Goal: Information Seeking & Learning: Learn about a topic

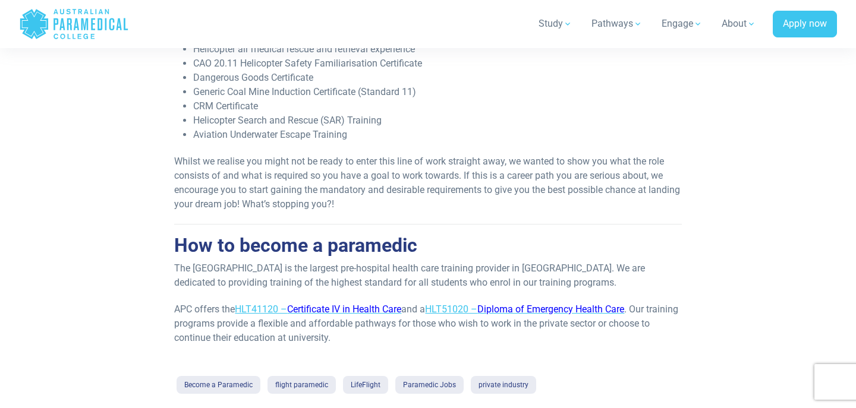
scroll to position [886, 0]
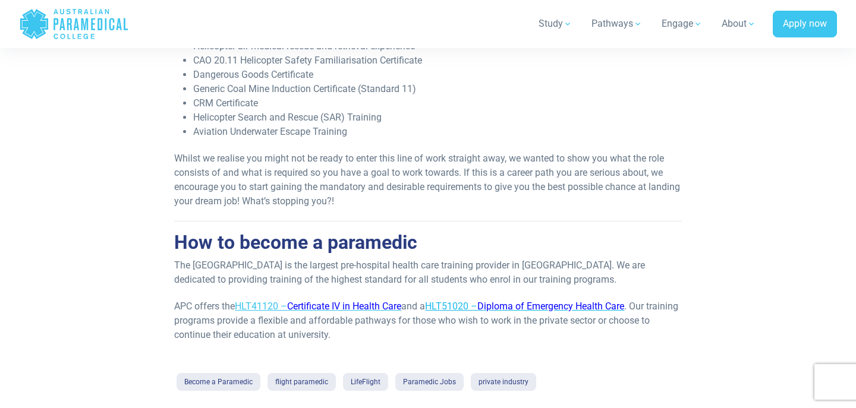
click at [570, 301] on span "Diploma of Emergency Health Care" at bounding box center [550, 306] width 147 height 11
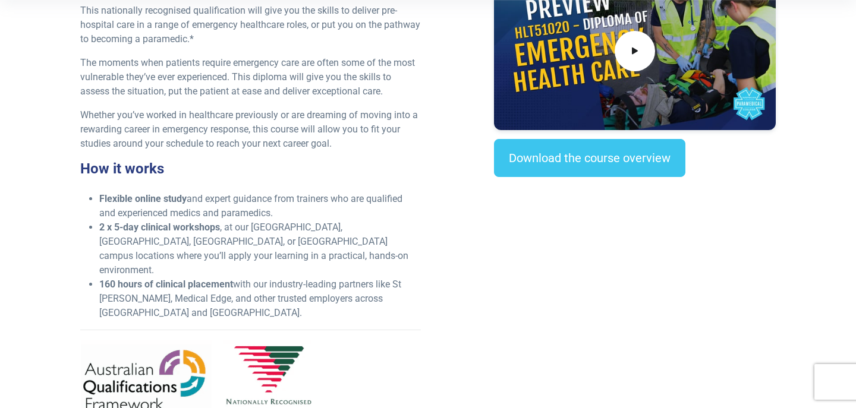
scroll to position [430, 0]
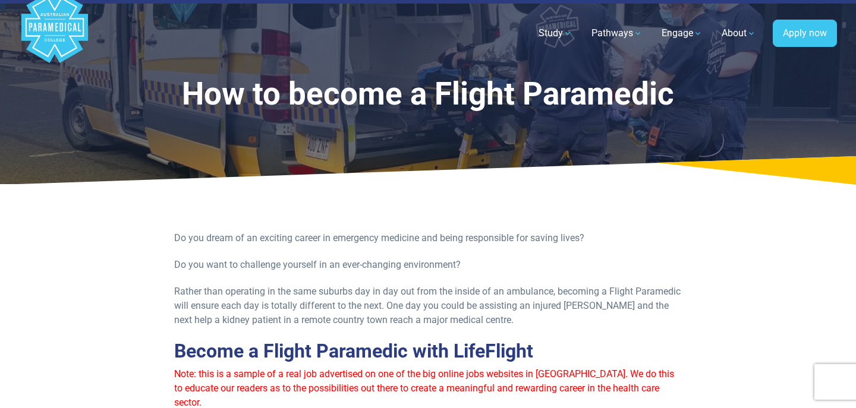
scroll to position [14, 0]
